Goal: Navigation & Orientation: Find specific page/section

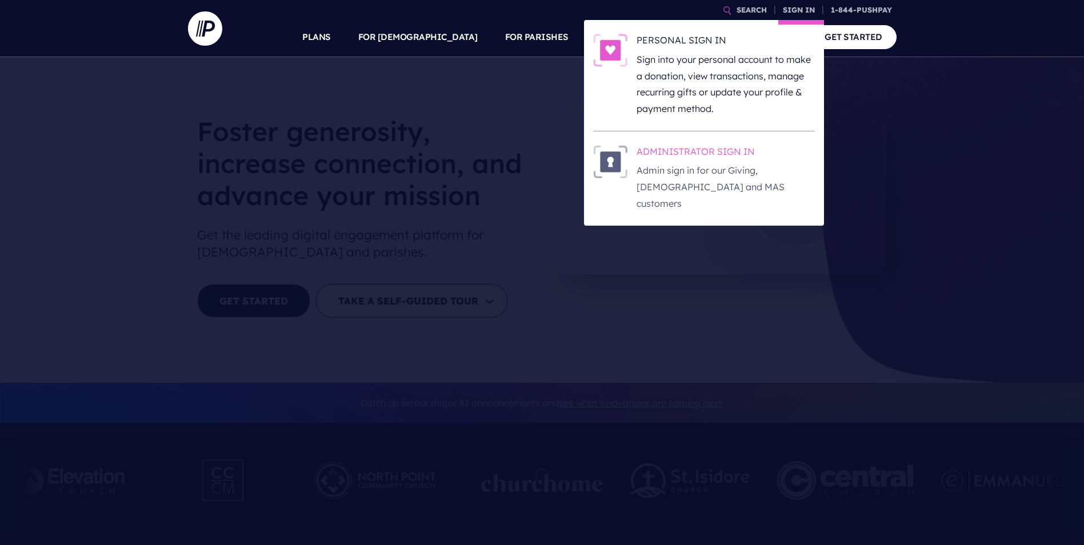
click at [694, 163] on p "Admin sign in for our Giving, [DEMOGRAPHIC_DATA] and MAS customers" at bounding box center [725, 186] width 178 height 49
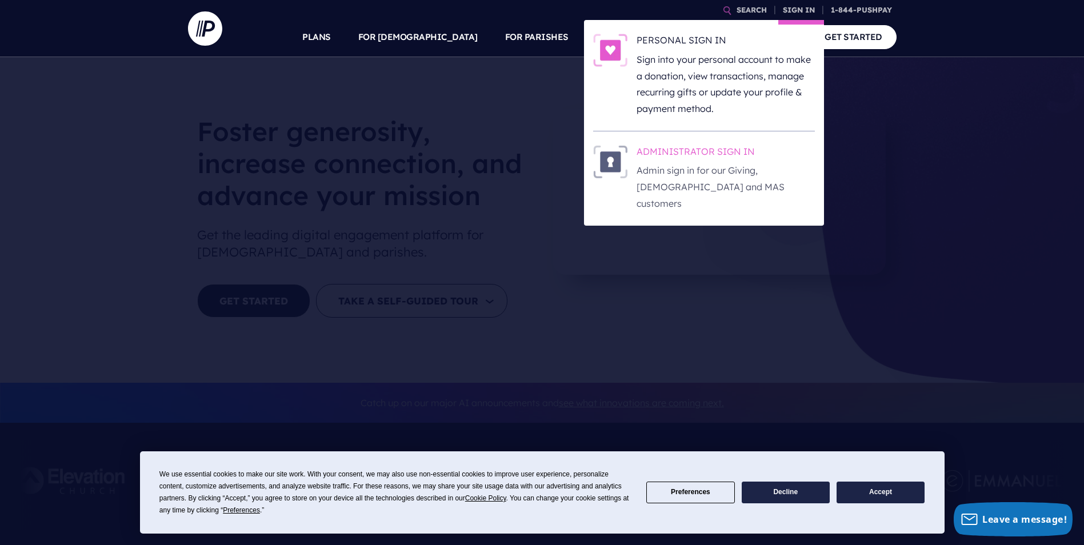
click at [700, 154] on h6 "ADMINISTRATOR SIGN IN" at bounding box center [725, 153] width 178 height 17
